Goal: Communication & Community: Answer question/provide support

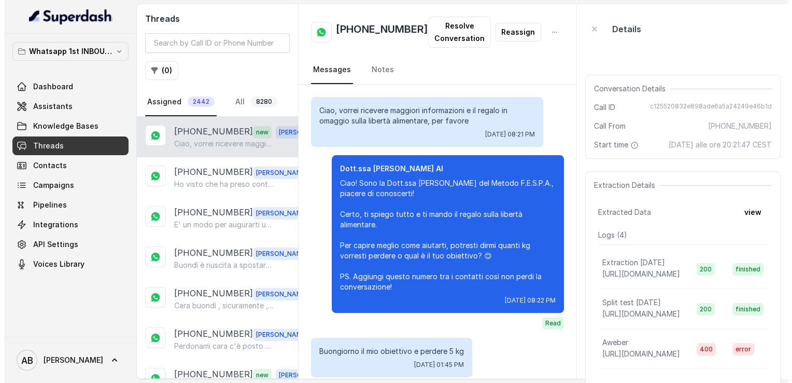
scroll to position [1163, 0]
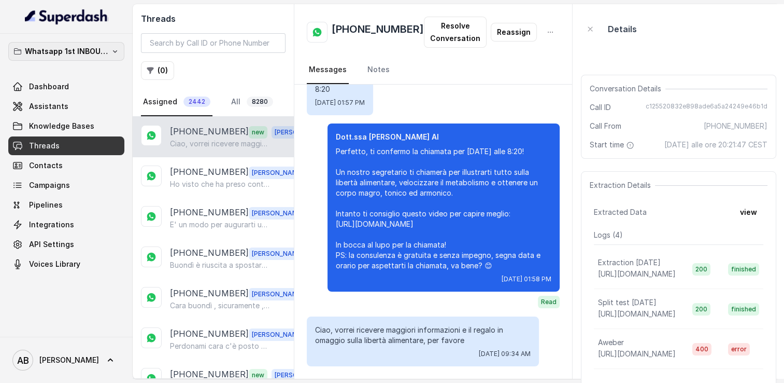
click at [89, 52] on p "Whatsapp 1st INBOUND Workspace" at bounding box center [66, 51] width 83 height 12
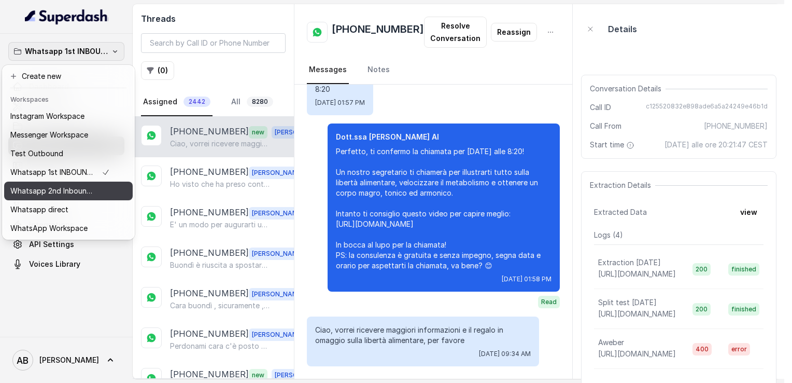
click at [72, 198] on button "Whatsapp 2nd Inbound BM5" at bounding box center [68, 190] width 129 height 19
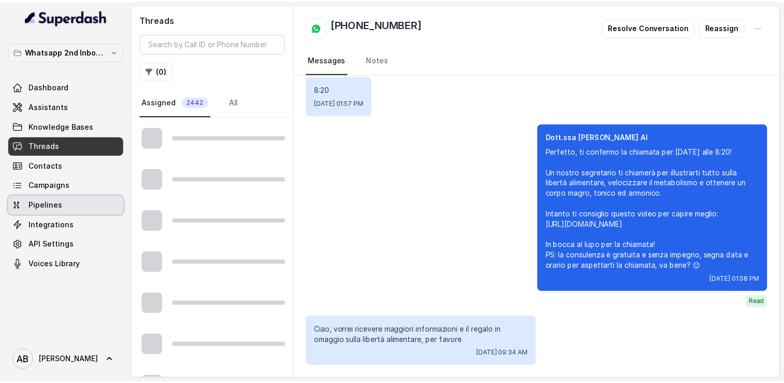
scroll to position [1052, 0]
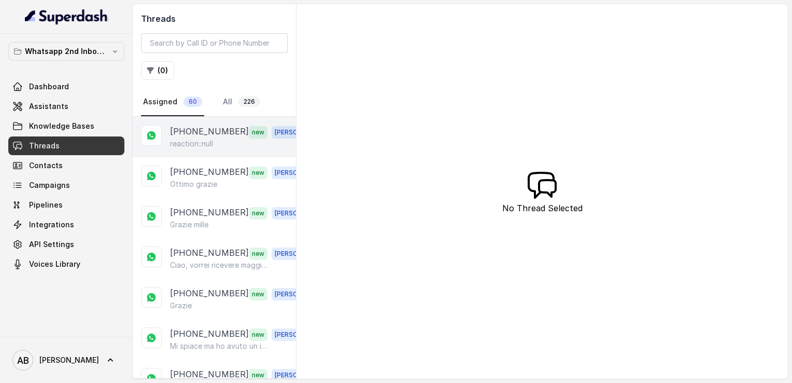
click at [207, 139] on p "reaction::null" at bounding box center [191, 143] width 43 height 10
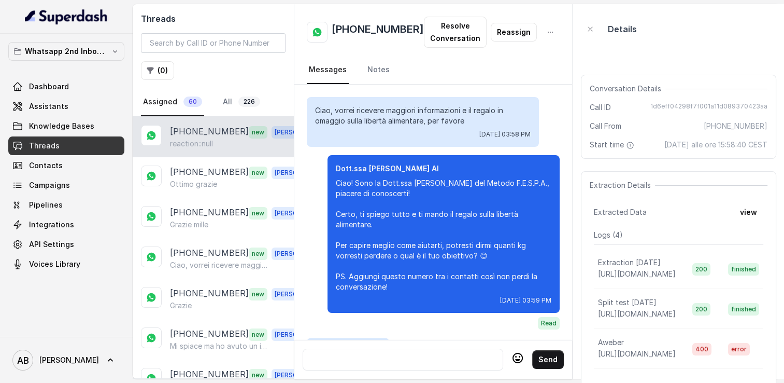
scroll to position [1493, 0]
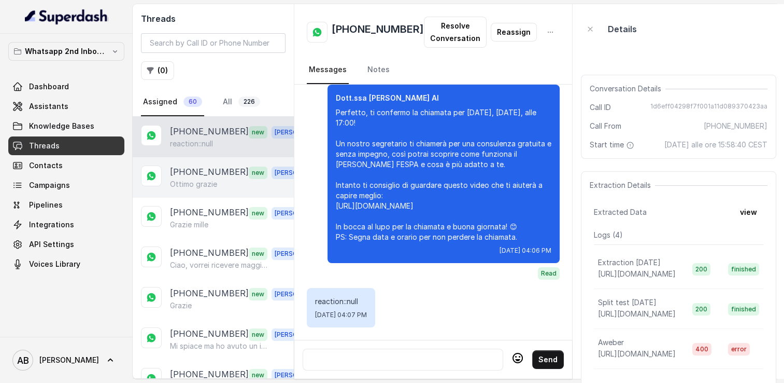
click at [221, 173] on p "[PHONE_NUMBER]" at bounding box center [209, 171] width 79 height 13
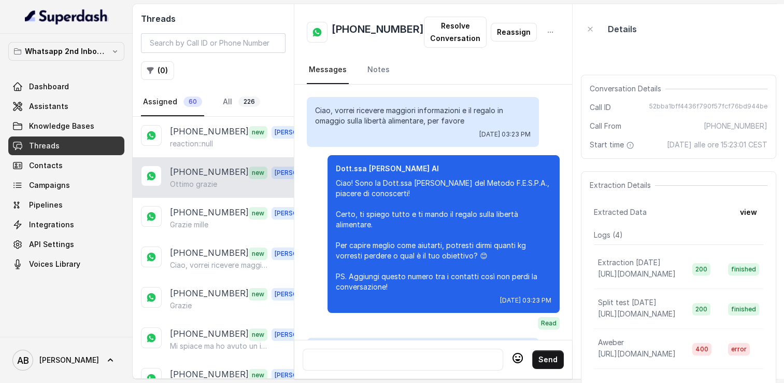
scroll to position [1072, 0]
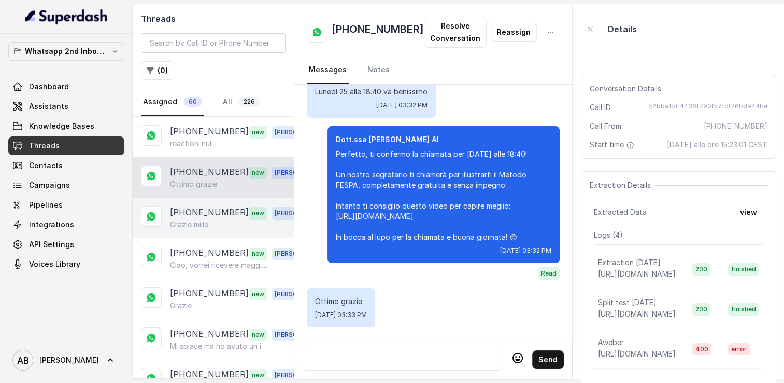
click at [217, 219] on div "Grazie mille" at bounding box center [242, 224] width 145 height 10
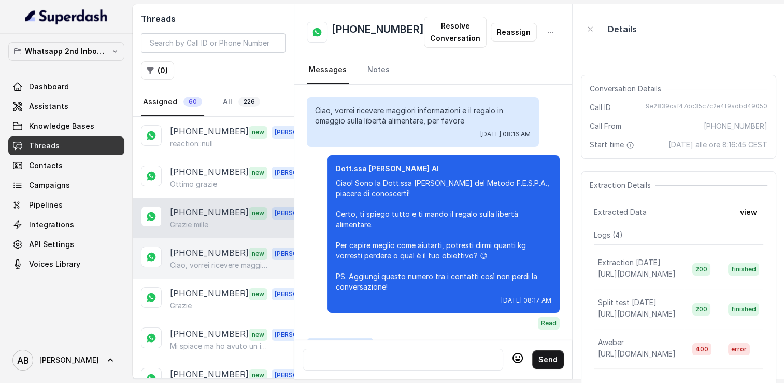
scroll to position [3397, 0]
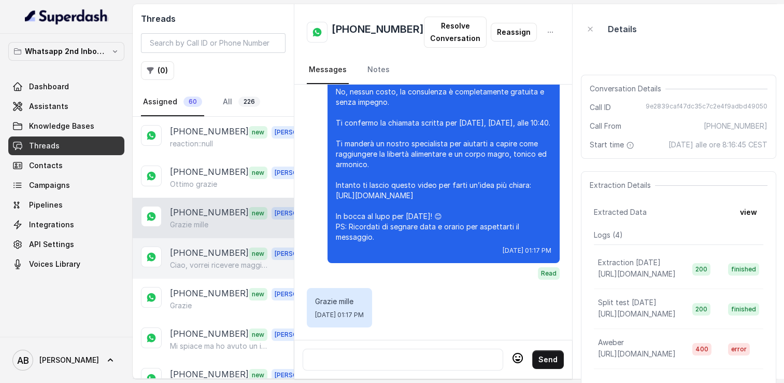
click at [220, 253] on p "[PHONE_NUMBER]" at bounding box center [209, 252] width 79 height 13
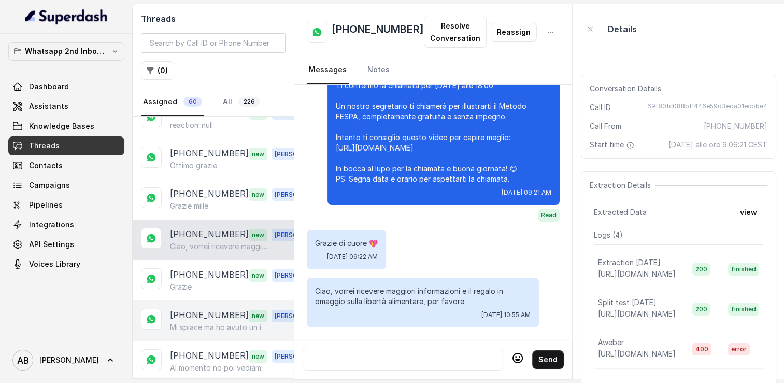
scroll to position [52, 0]
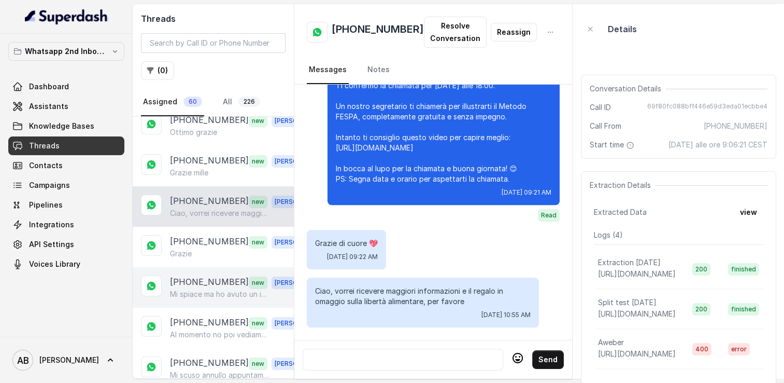
click at [208, 284] on p "[PHONE_NUMBER]" at bounding box center [209, 281] width 79 height 13
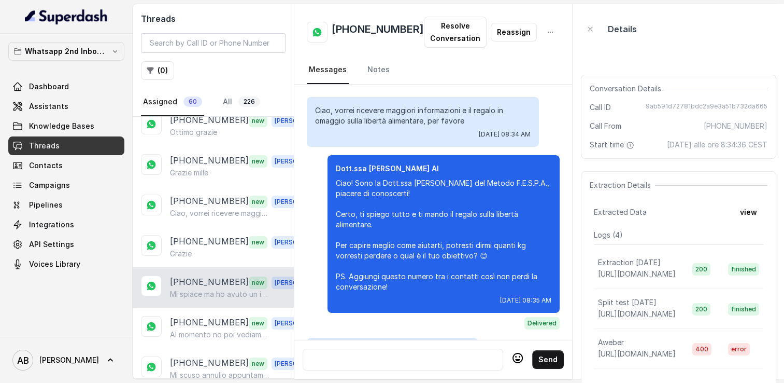
scroll to position [1153, 0]
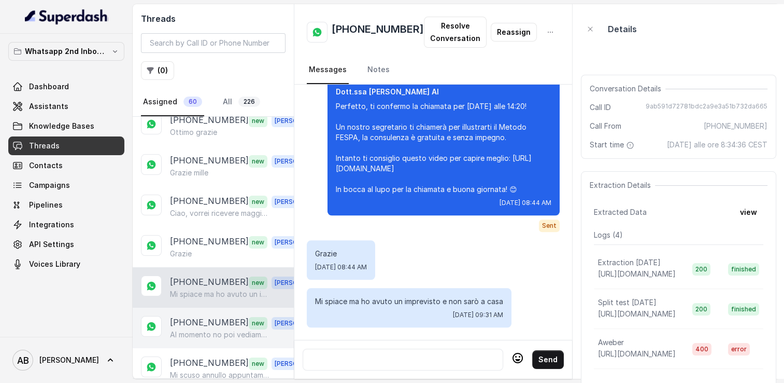
click at [201, 319] on p "[PHONE_NUMBER]" at bounding box center [209, 322] width 79 height 13
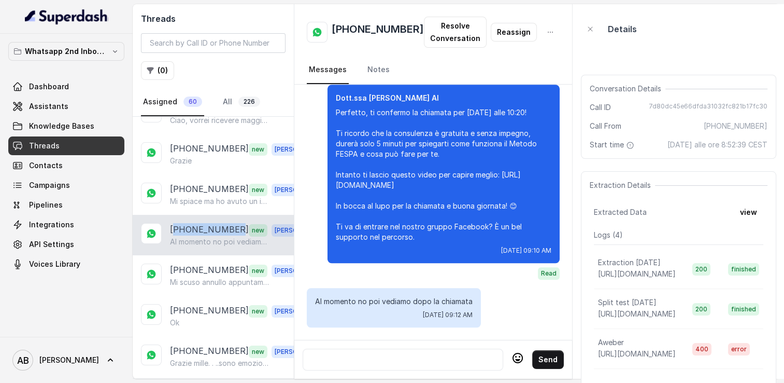
scroll to position [156, 0]
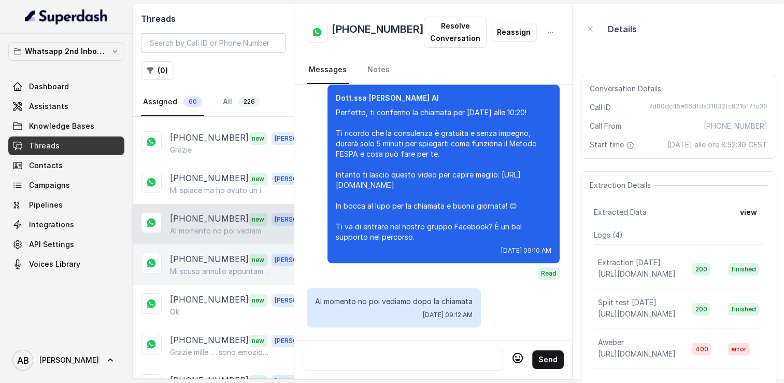
click at [209, 266] on p "Mi scuso annullo appuntamento" at bounding box center [220, 271] width 100 height 10
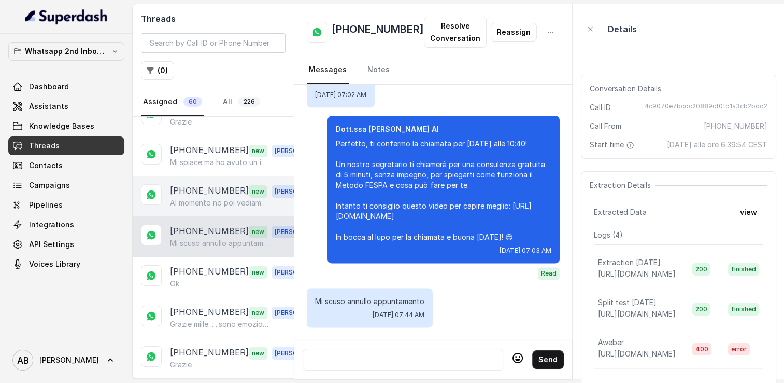
scroll to position [259, 0]
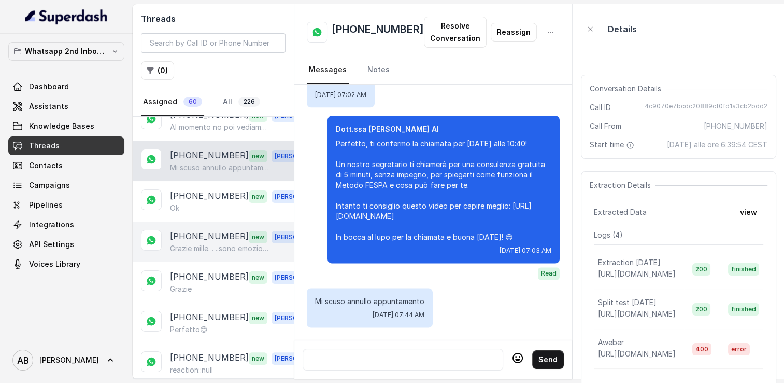
click at [202, 243] on p "Grazie mille. . ..sono emozionata" at bounding box center [220, 248] width 100 height 10
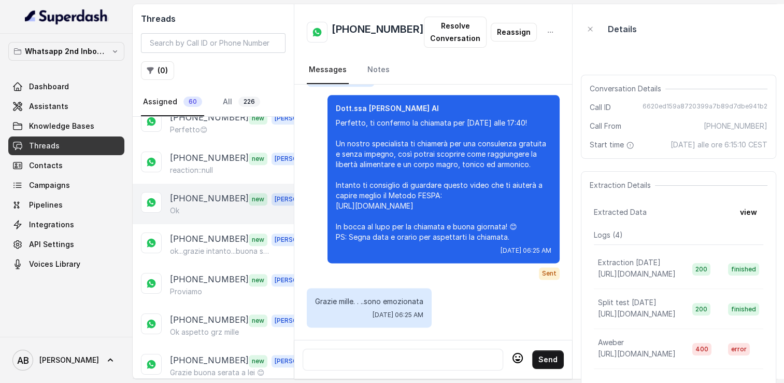
scroll to position [467, 0]
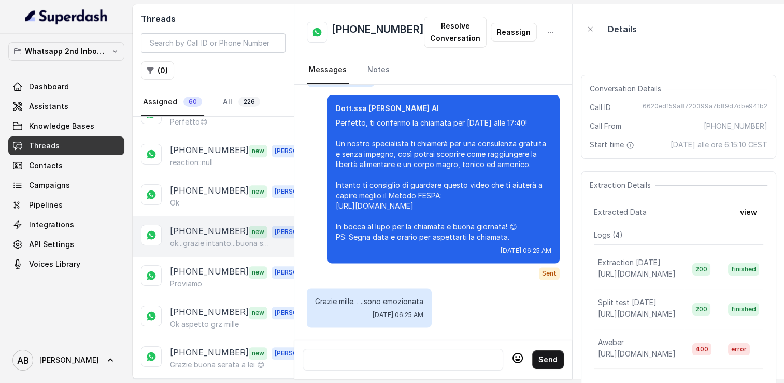
click at [214, 238] on p "ok...grazie intanto...buona serata...👋🏻🤗" at bounding box center [220, 243] width 100 height 10
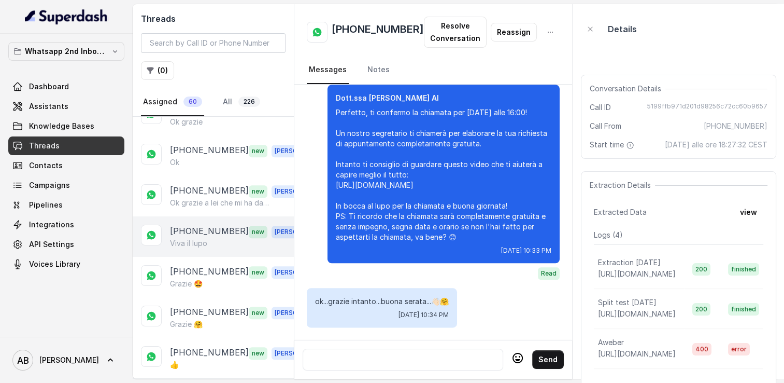
scroll to position [881, 0]
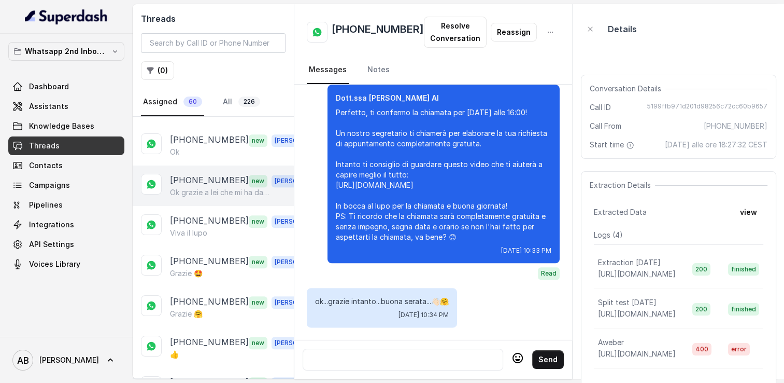
click at [218, 191] on div "[PHONE_NUMBER] new [PERSON_NAME] grazie a lei che mi ha dato qualche consiglio …" at bounding box center [213, 185] width 161 height 40
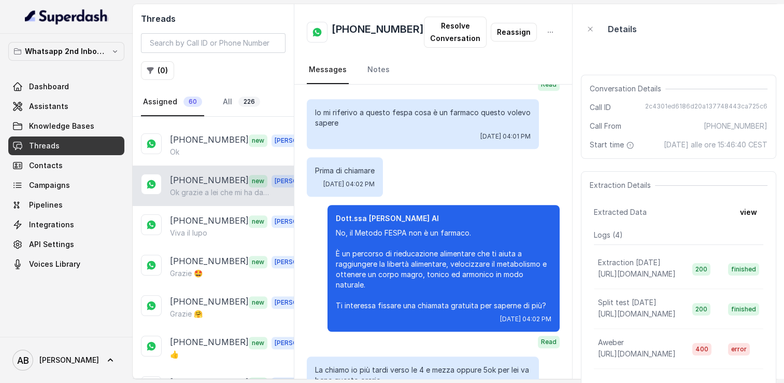
scroll to position [1014, 0]
